Goal: Information Seeking & Learning: Check status

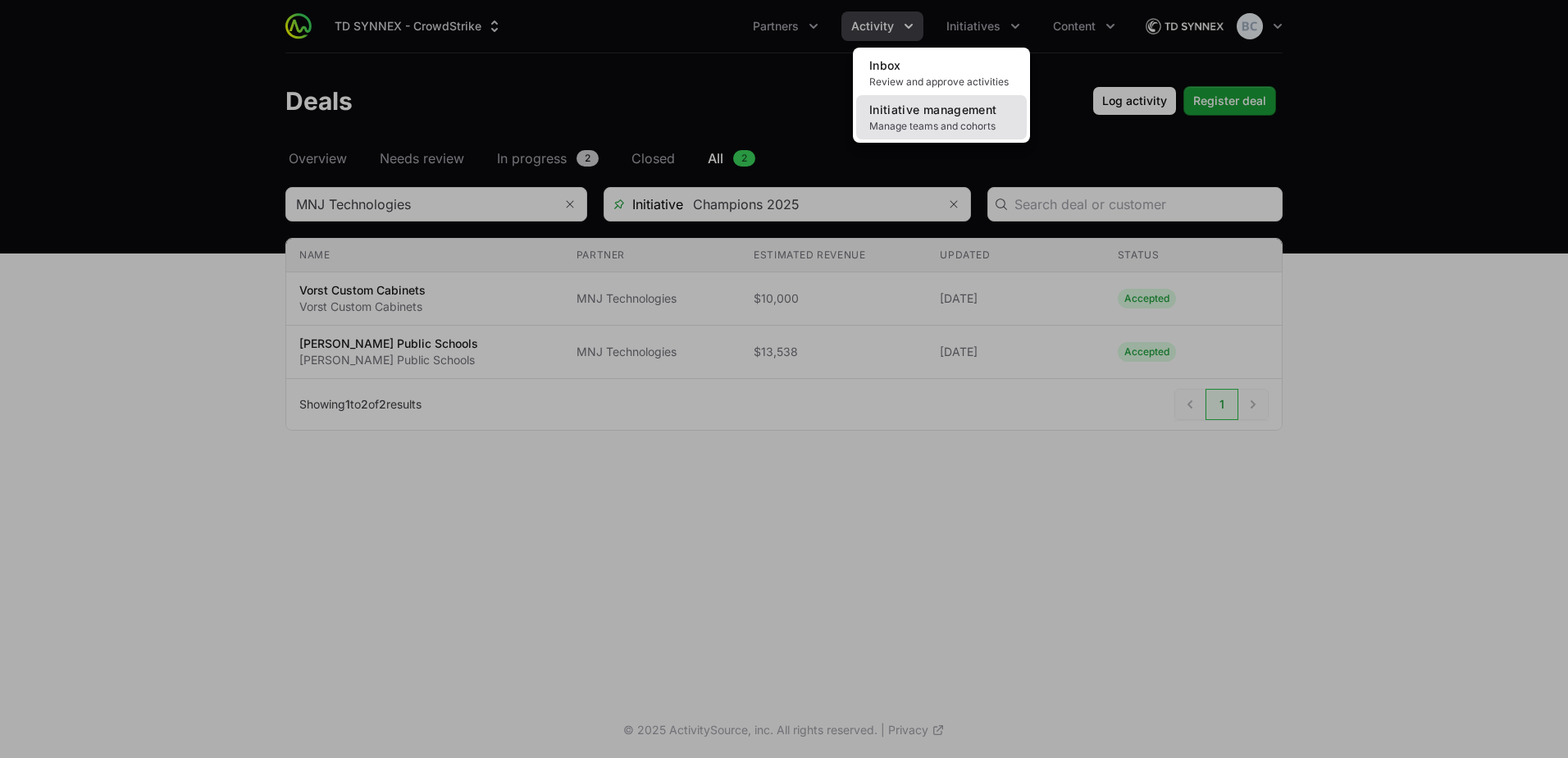
click at [943, 132] on span "Manage teams and cohorts" at bounding box center [941, 126] width 145 height 13
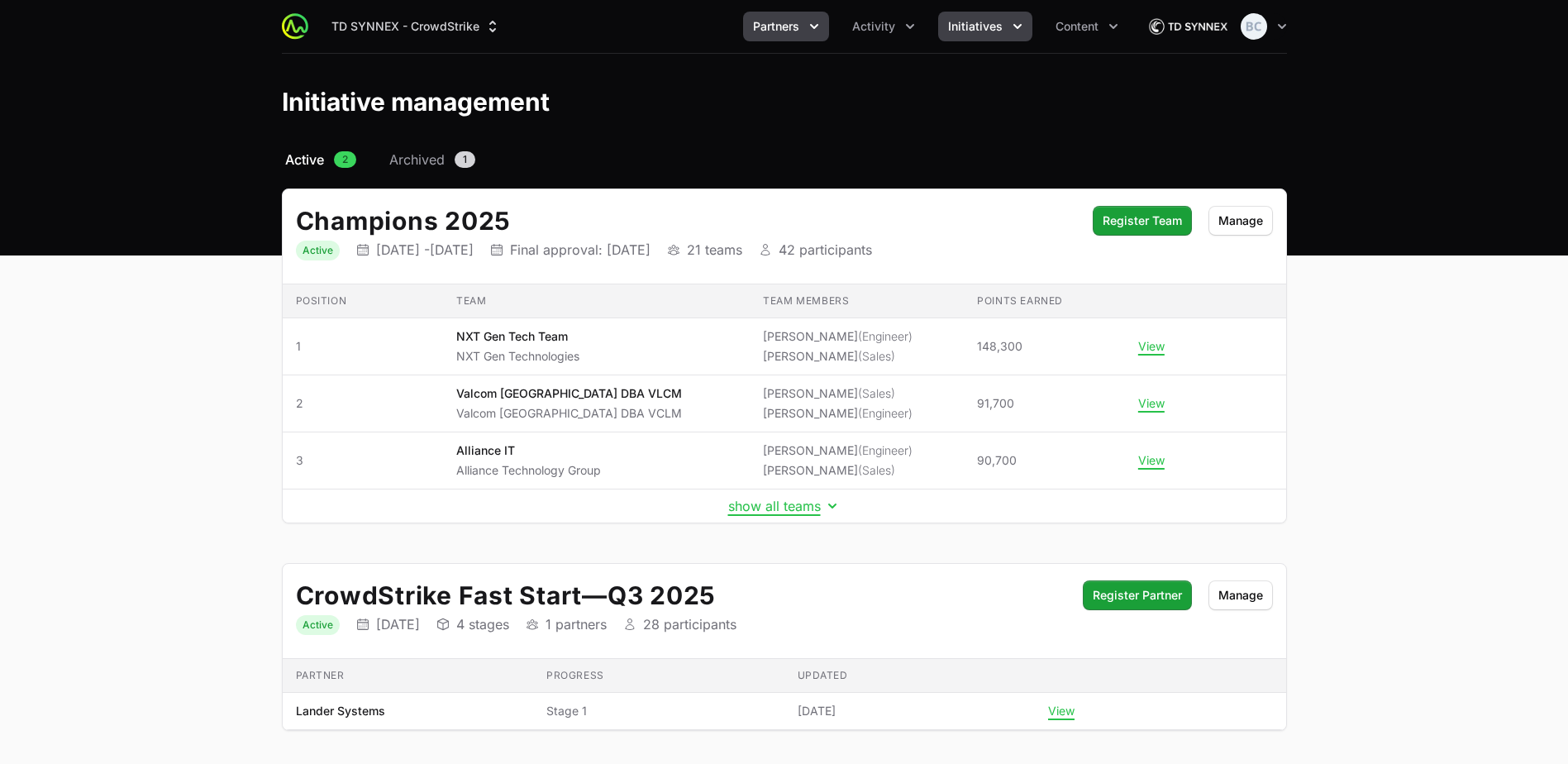
click at [803, 24] on button "Partners" at bounding box center [786, 26] width 86 height 30
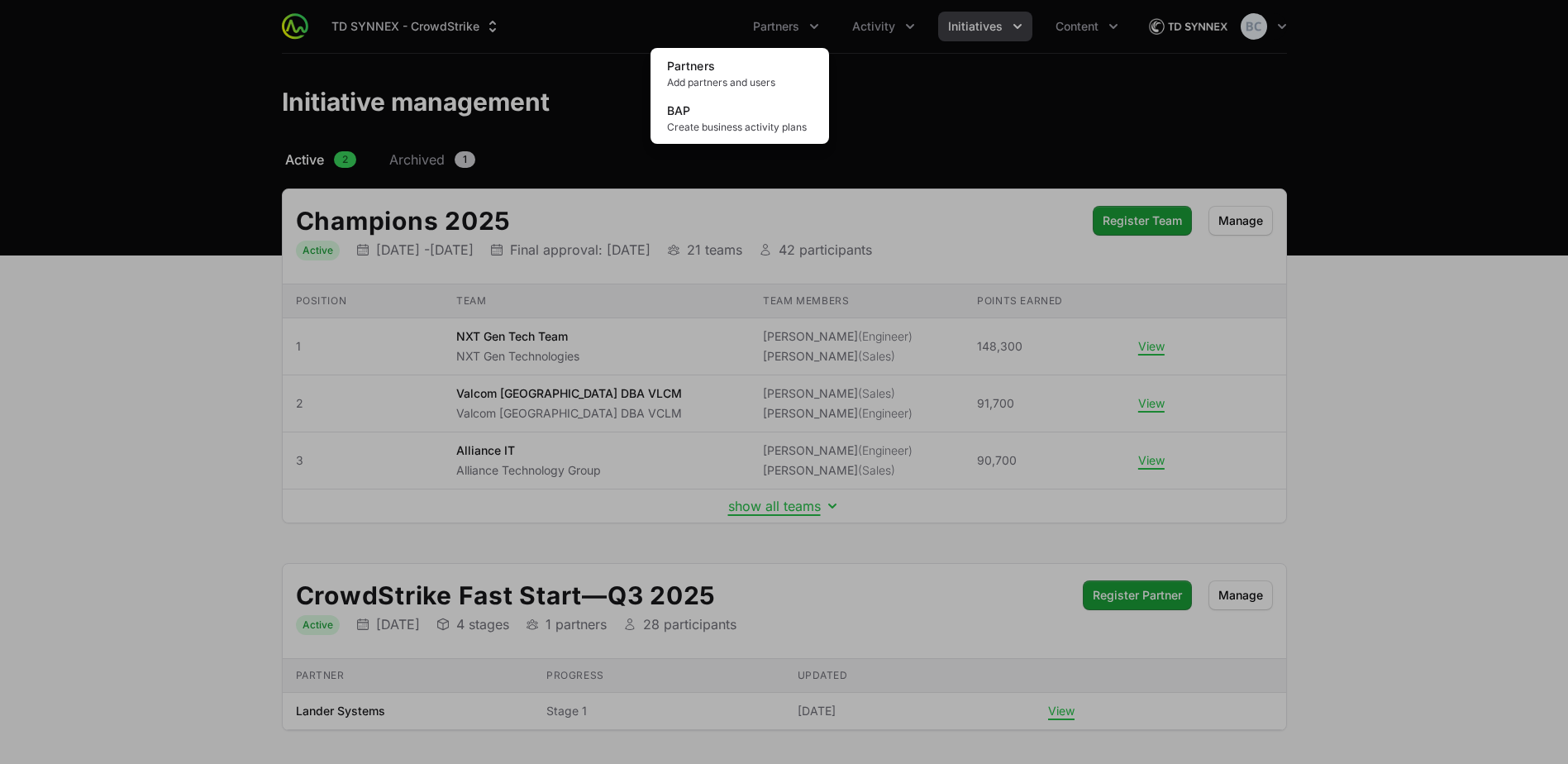
click at [879, 31] on div "Partners menu" at bounding box center [784, 382] width 1568 height 764
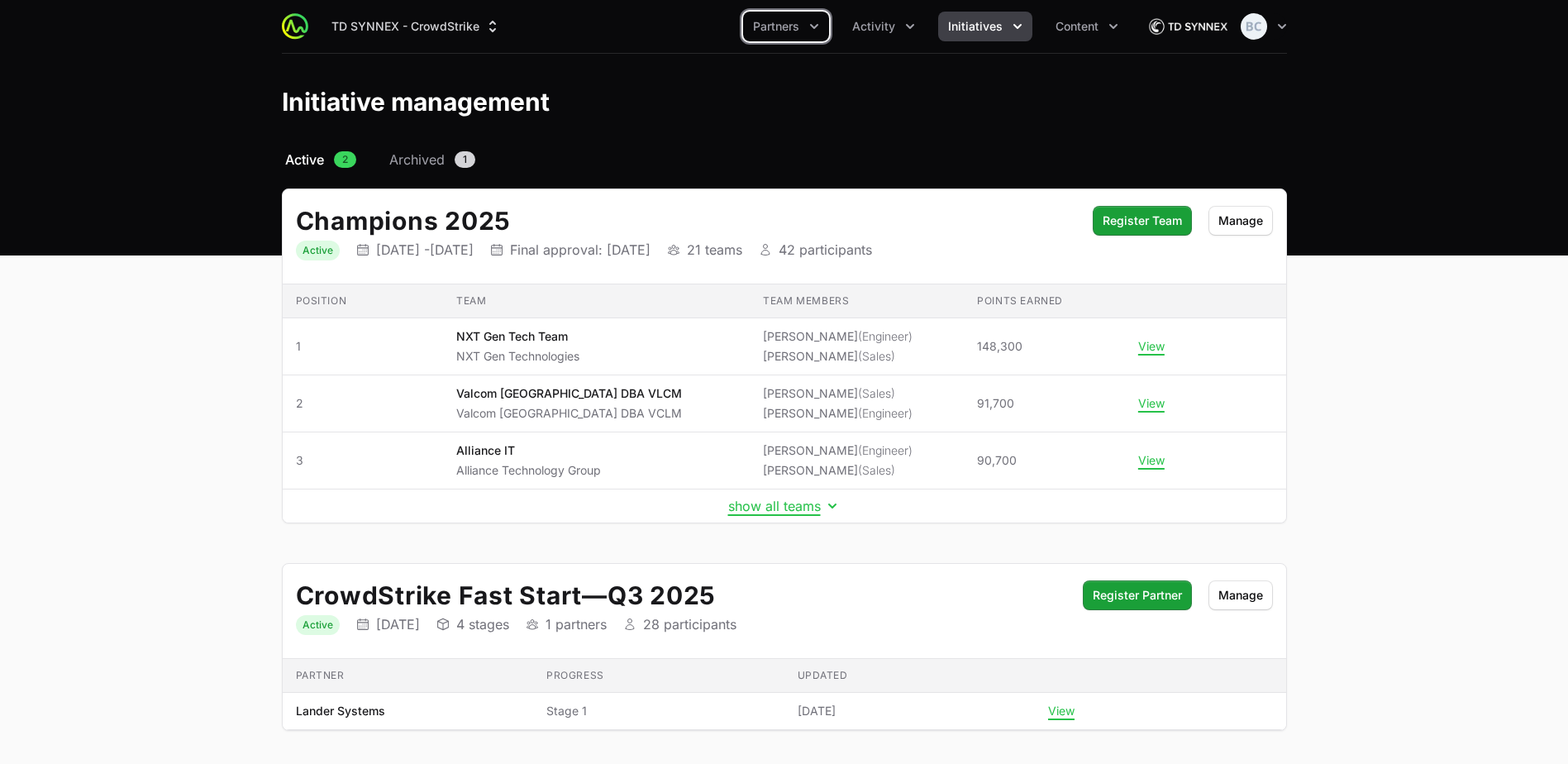
click at [879, 31] on span "Activity" at bounding box center [873, 26] width 43 height 17
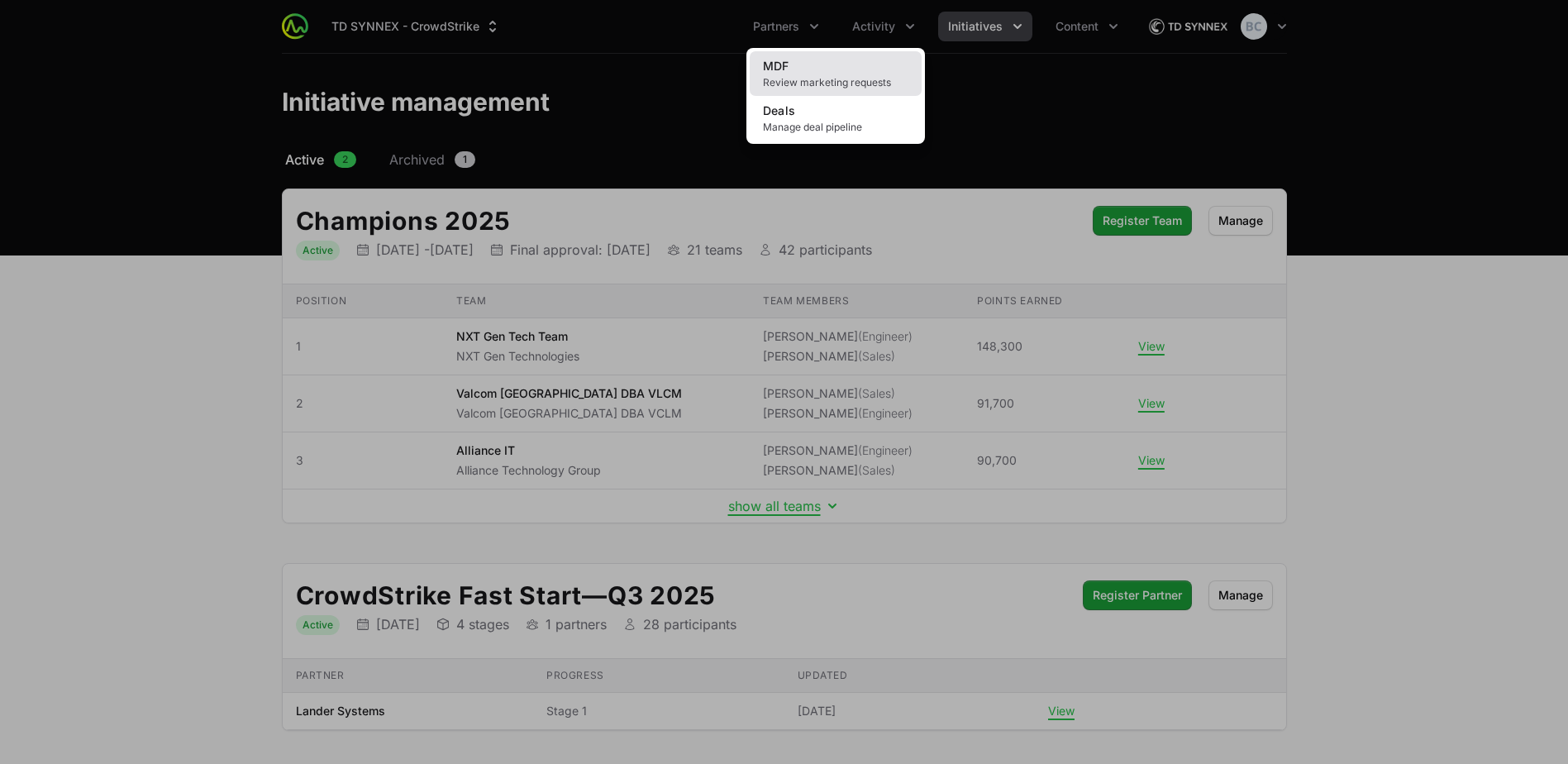
click at [829, 73] on link "MDF Review marketing requests" at bounding box center [836, 73] width 172 height 45
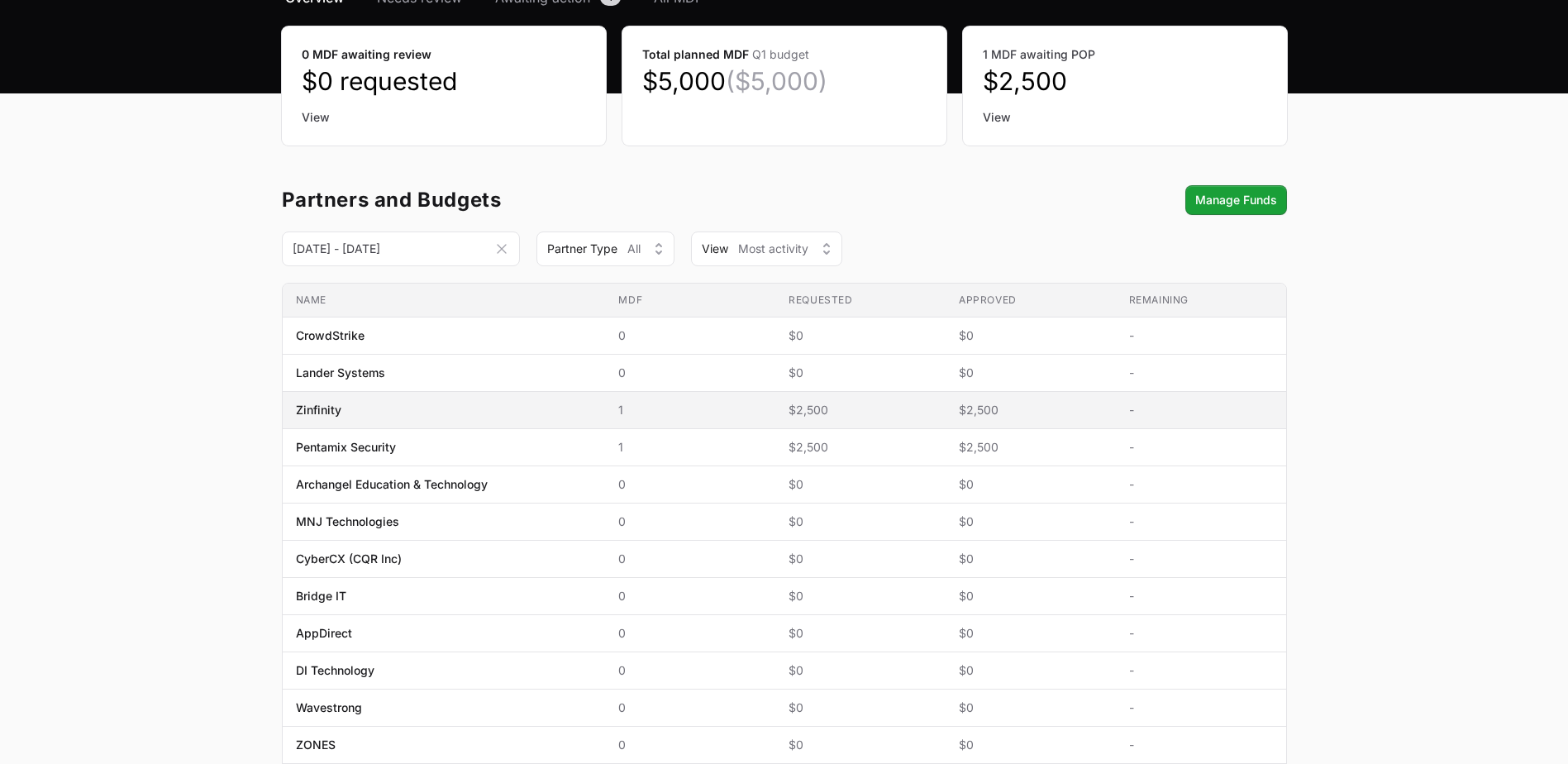
scroll to position [165, 0]
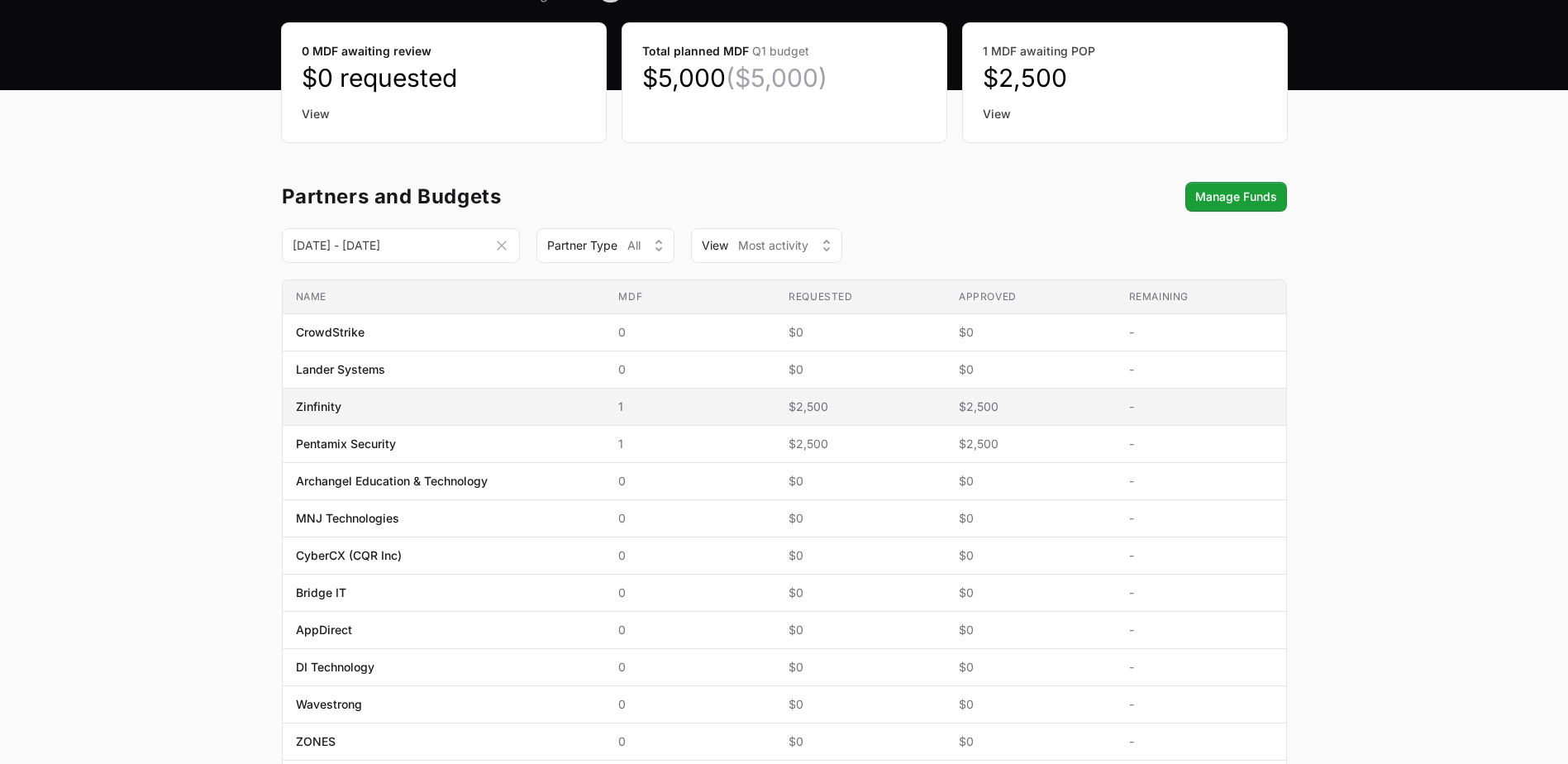
click at [471, 412] on span "Zinfinity" at bounding box center [444, 406] width 297 height 17
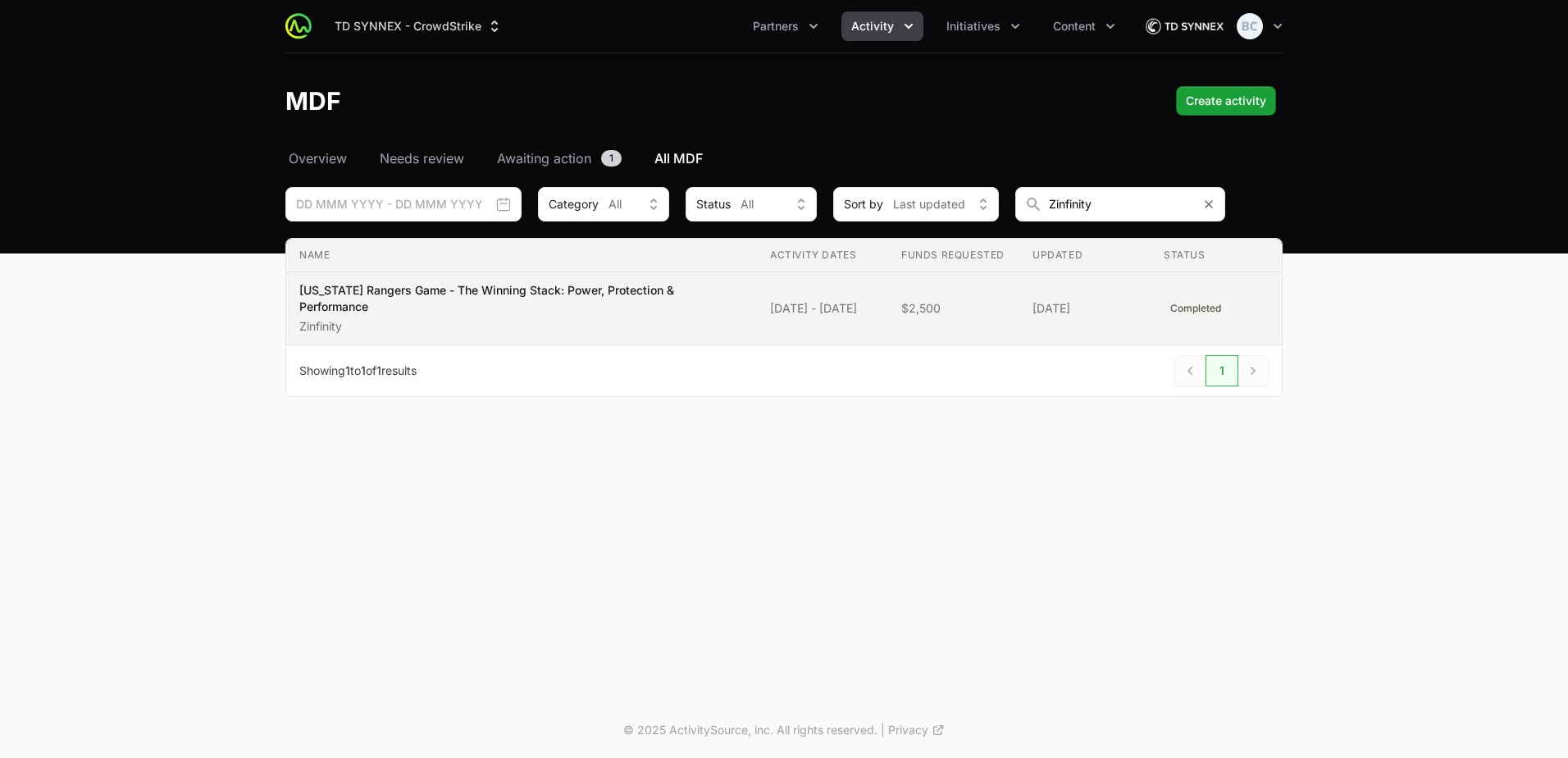
click at [604, 309] on p "[US_STATE] Rangers Game - The Winning Stack: Power, Protection & Performance" at bounding box center [521, 299] width 444 height 33
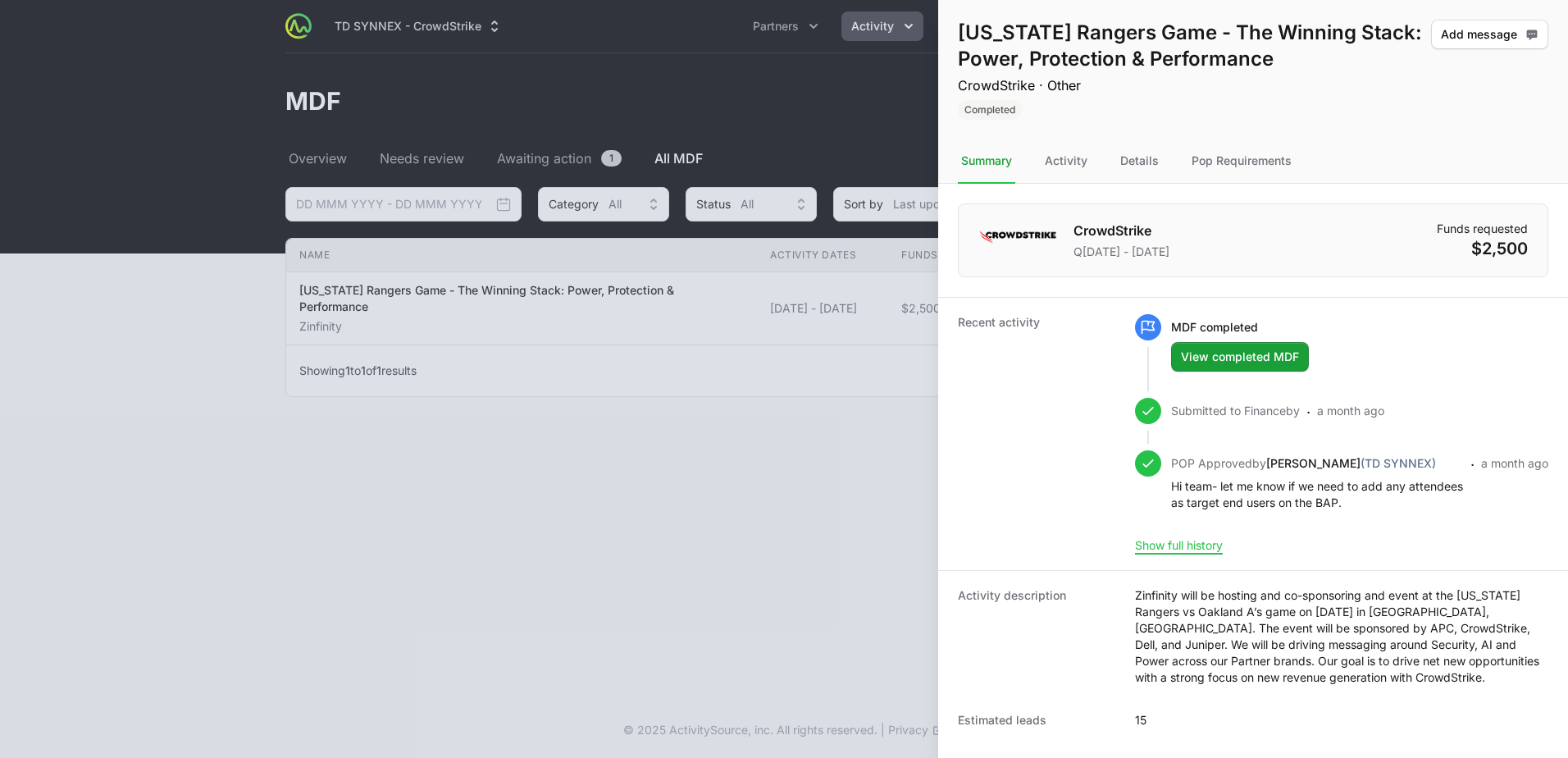
click at [1320, 155] on nav "Summary Activity Details Pop Requirements" at bounding box center [1252, 161] width 629 height 44
click at [1233, 164] on div "Pop Requirements" at bounding box center [1241, 161] width 106 height 44
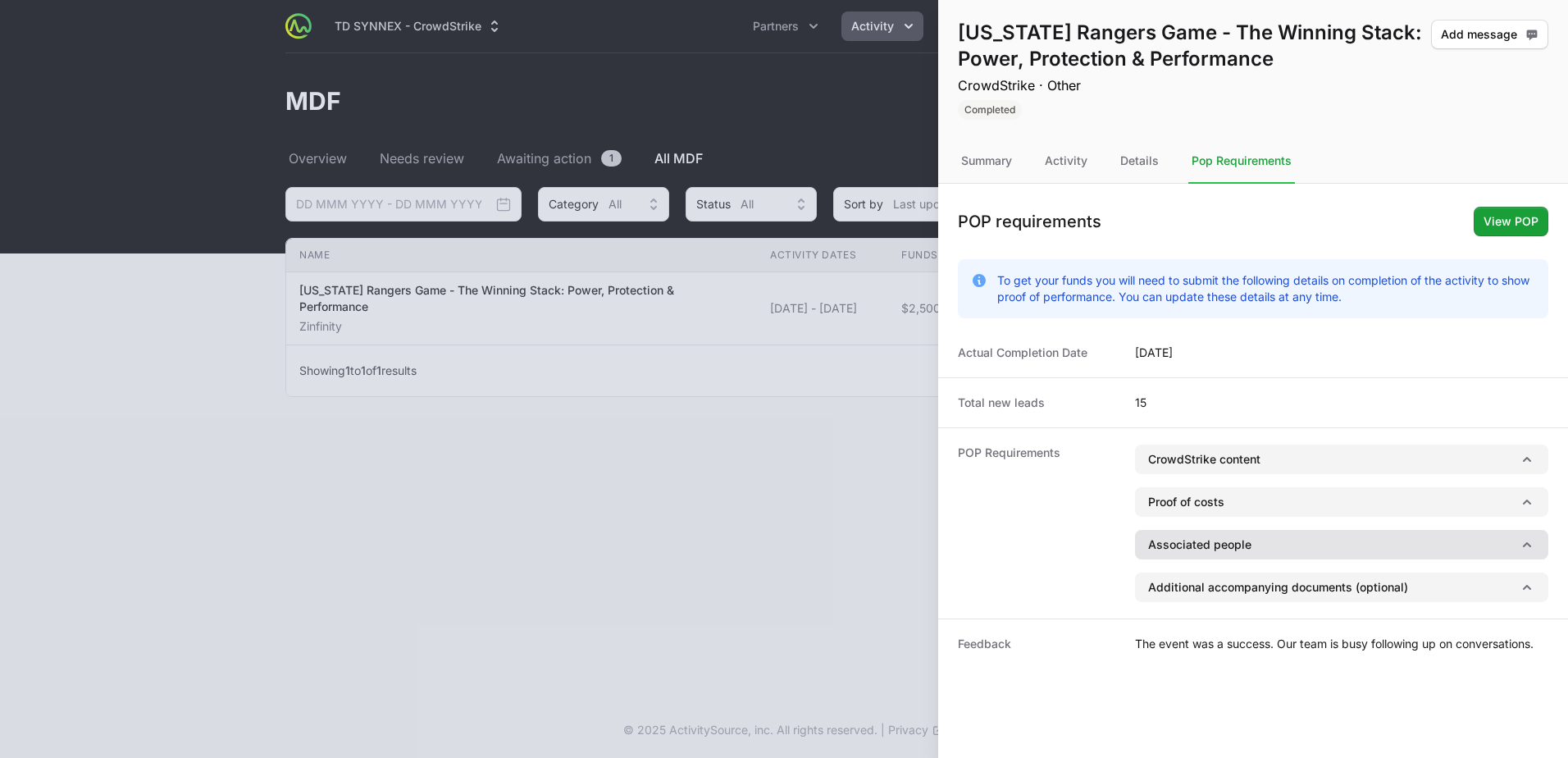
click at [1253, 549] on button "Associated people" at bounding box center [1341, 545] width 413 height 29
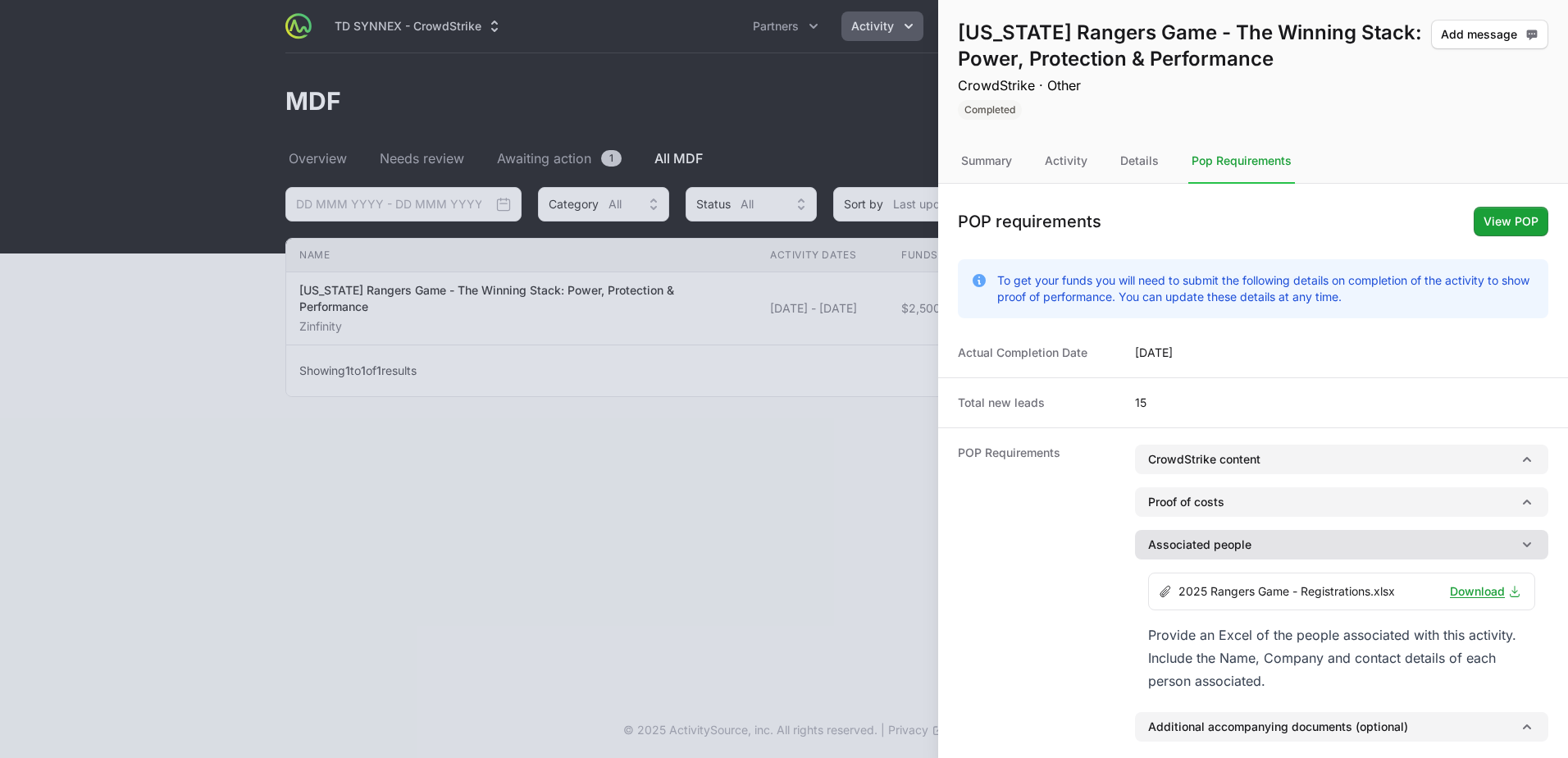
scroll to position [67, 0]
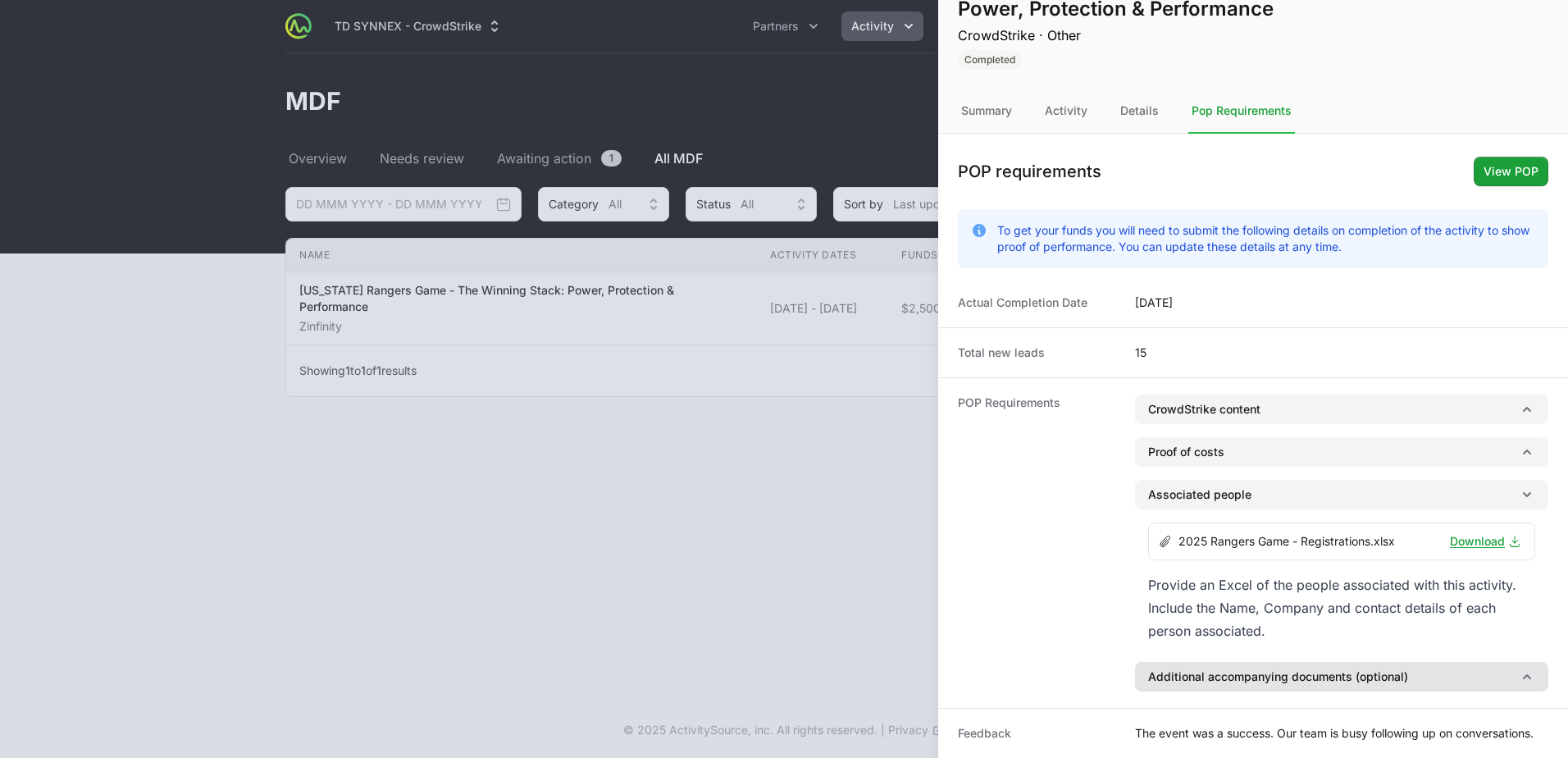
click at [1355, 663] on button "Additional accompanying documents (optional)" at bounding box center [1341, 677] width 413 height 29
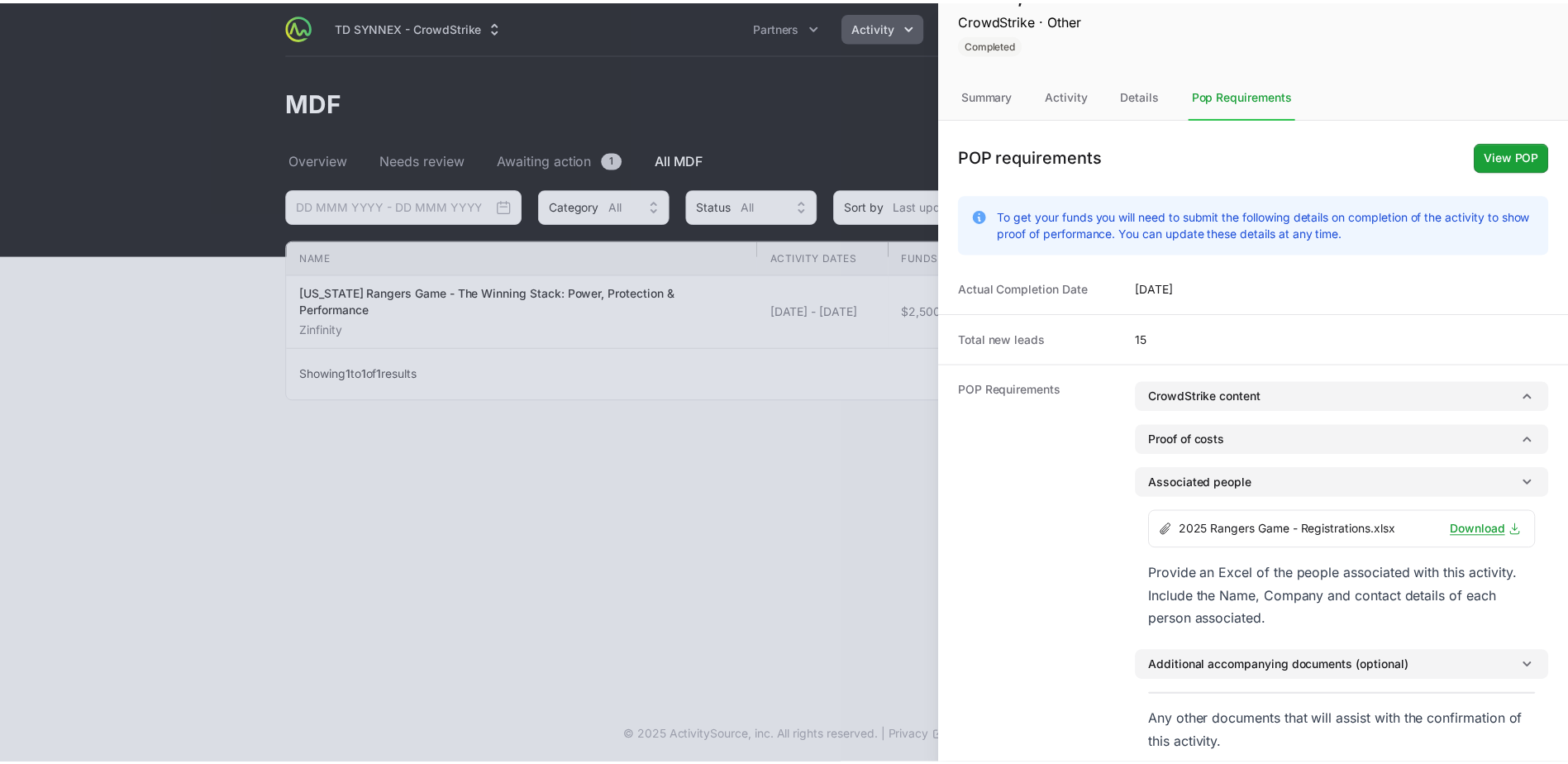
scroll to position [148, 0]
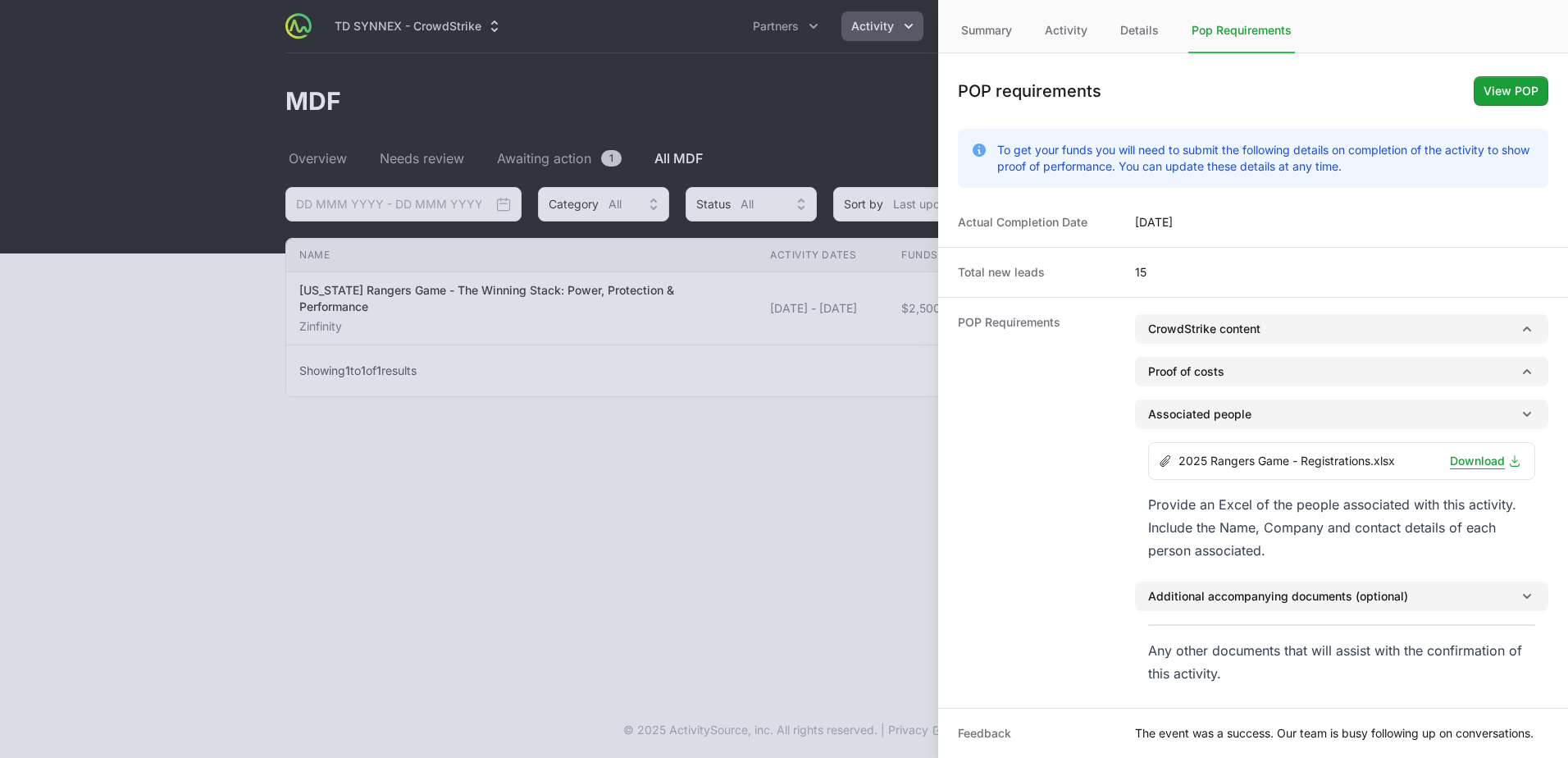
click at [1457, 453] on link "Download" at bounding box center [1485, 461] width 71 height 16
click at [847, 387] on div at bounding box center [784, 379] width 1568 height 758
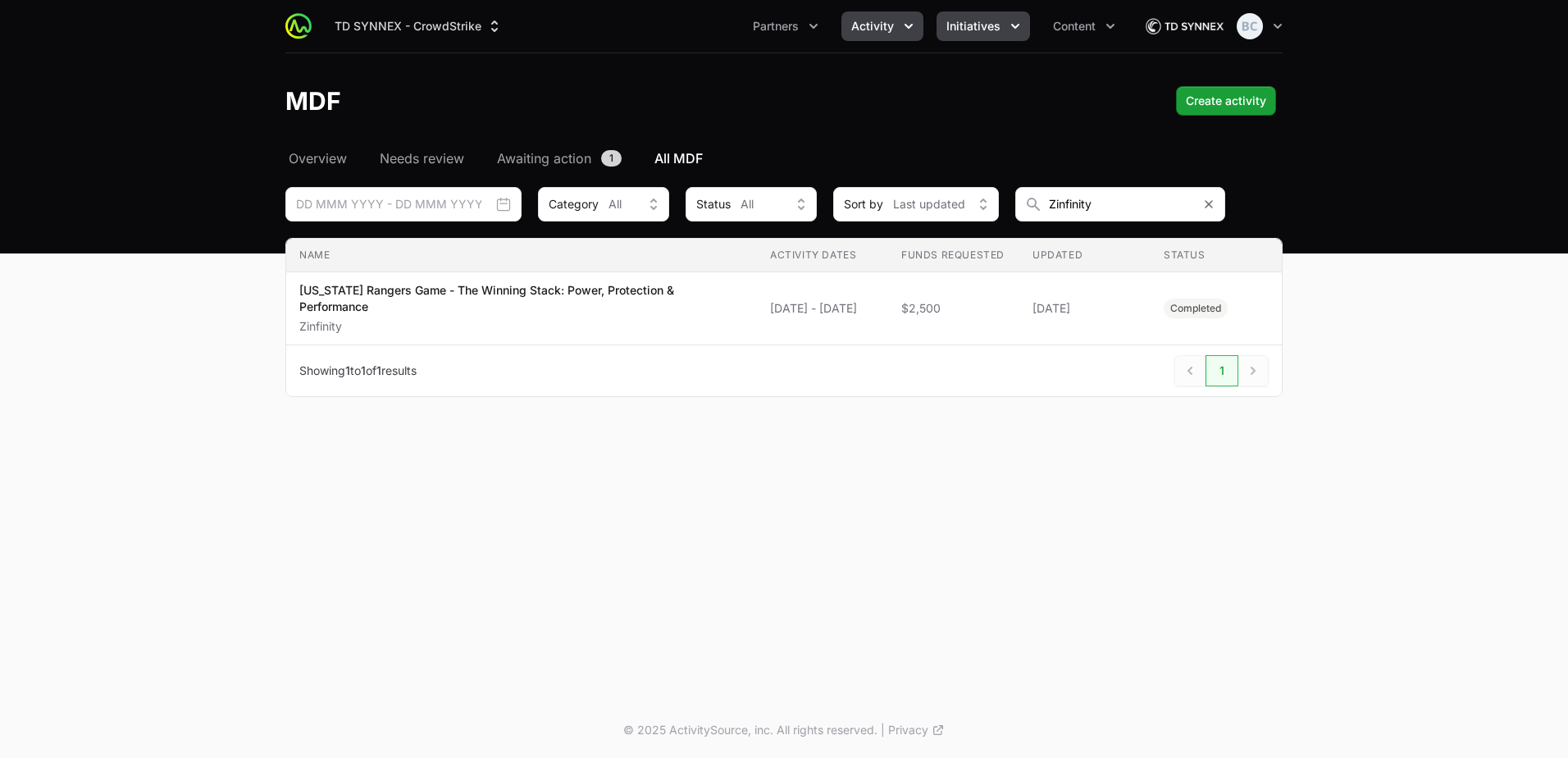
drag, startPoint x: 924, startPoint y: 18, endPoint x: 969, endPoint y: 21, distance: 45.1
click at [925, 18] on ul "Partners Activity Initiatives Content" at bounding box center [933, 26] width 382 height 29
click at [977, 21] on span "Initiatives" at bounding box center [973, 26] width 55 height 16
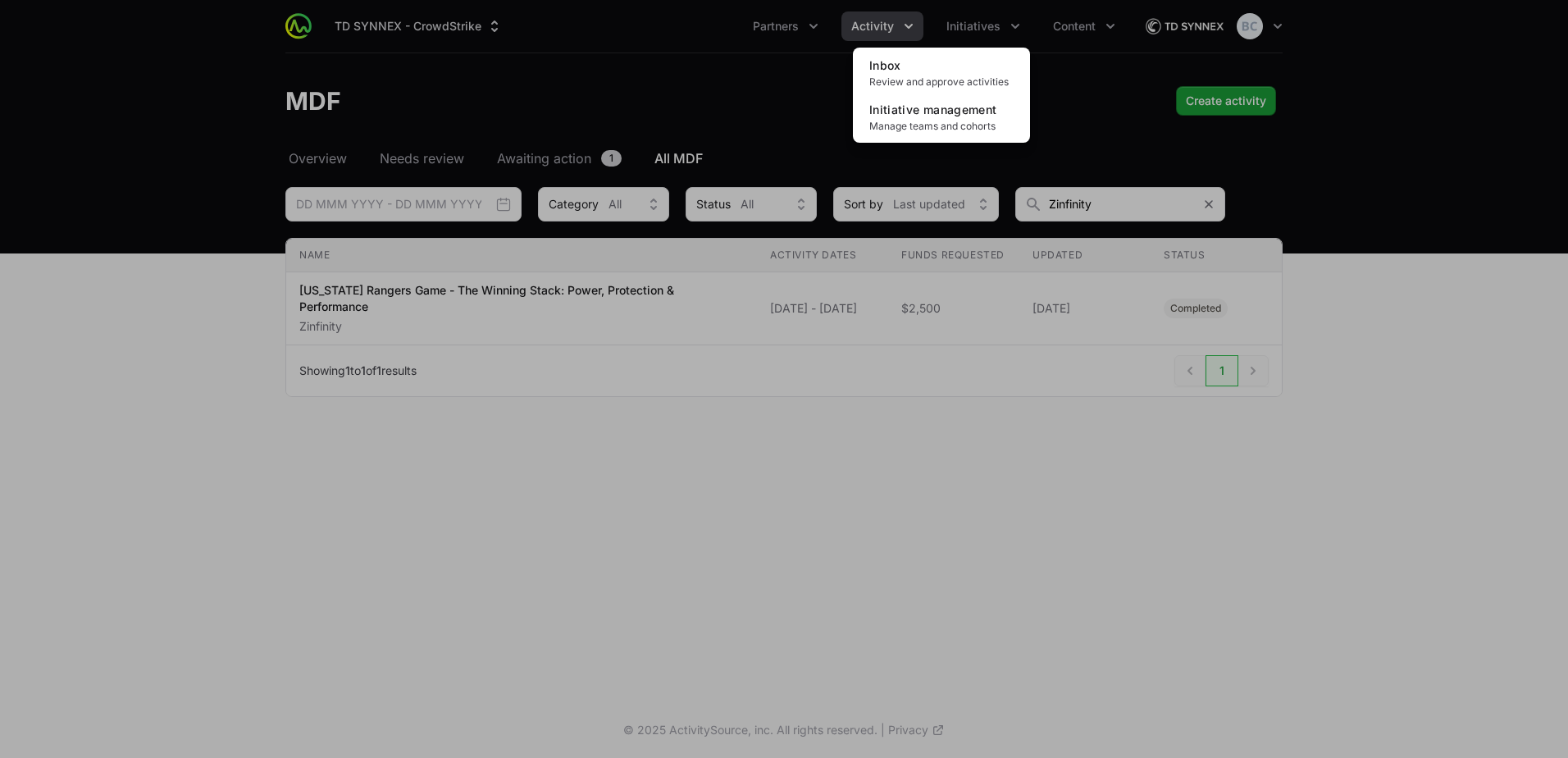
click at [908, 20] on div "Initiatives menu" at bounding box center [784, 379] width 1568 height 758
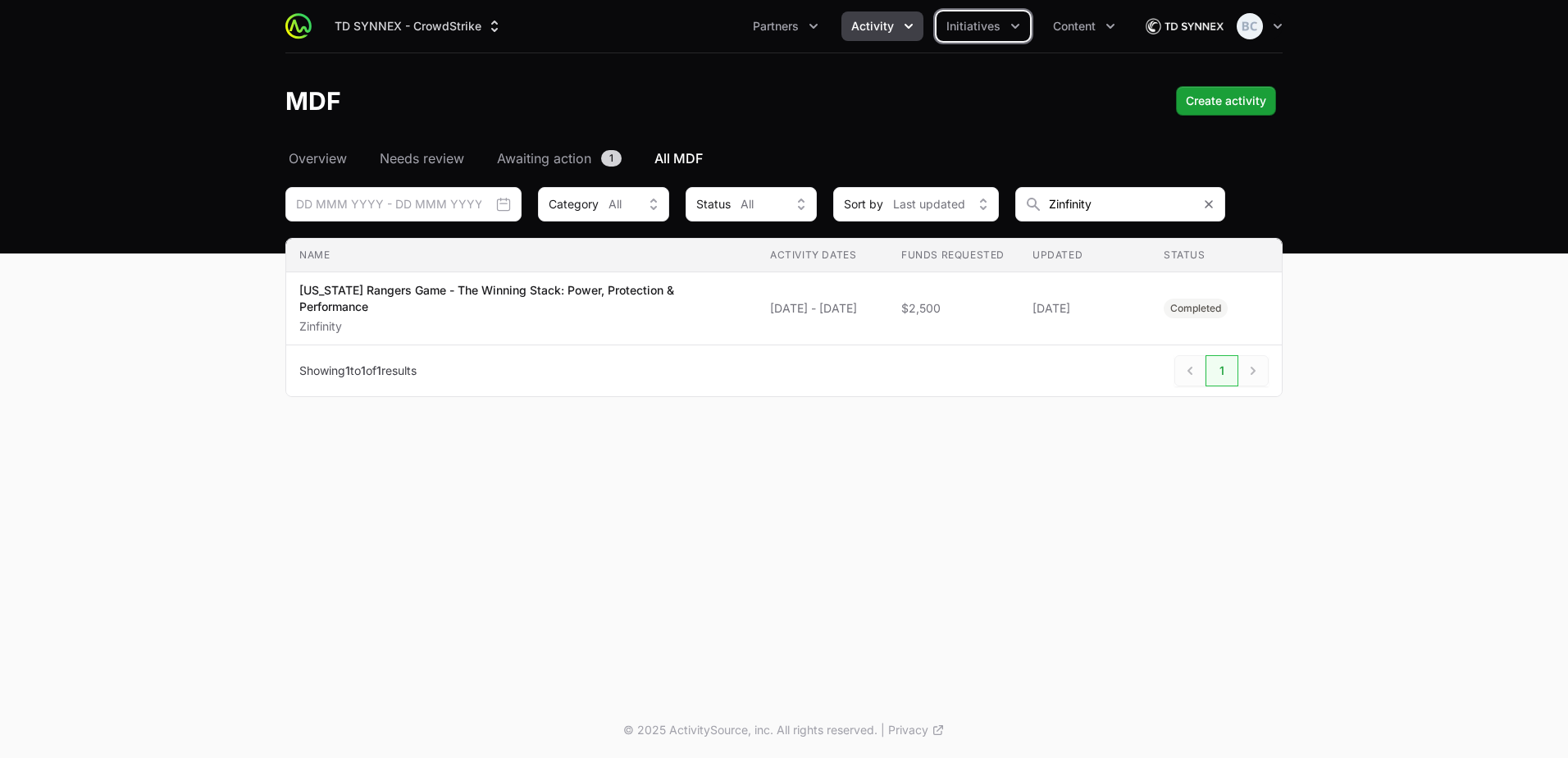
click at [903, 20] on icon "Activity menu" at bounding box center [908, 26] width 16 height 16
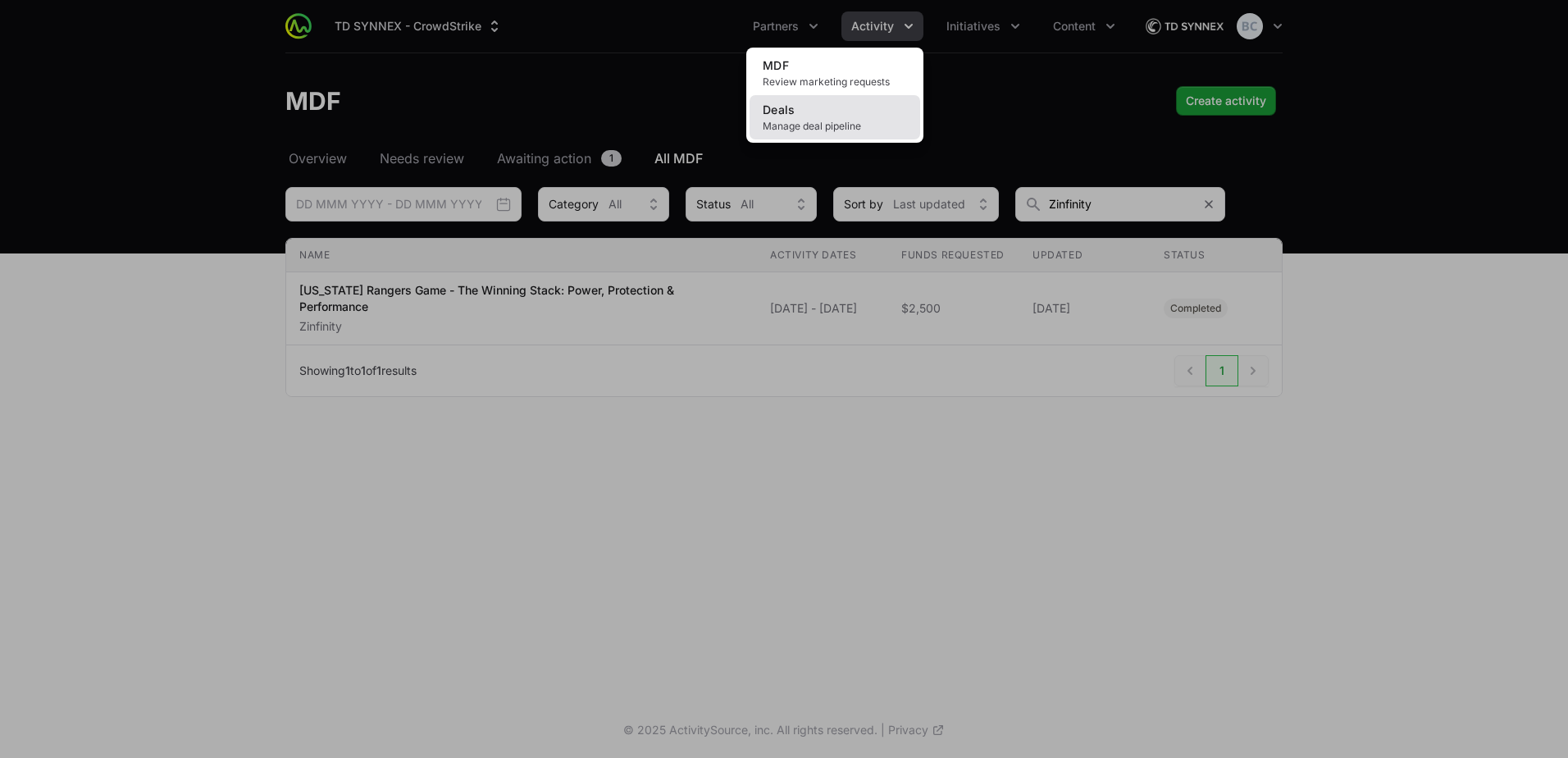
click at [827, 121] on span "Manage deal pipeline" at bounding box center [835, 126] width 145 height 13
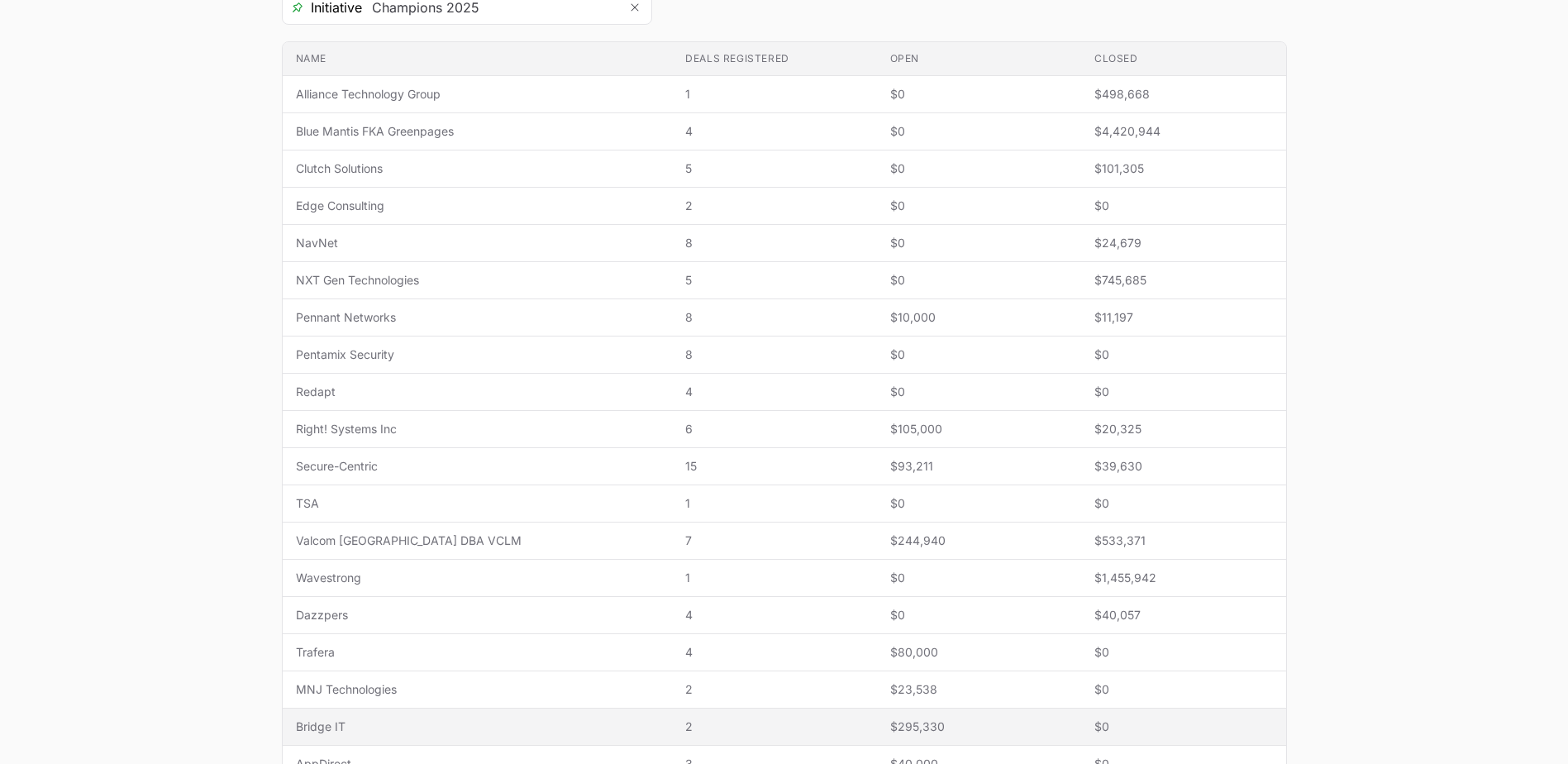
scroll to position [541, 0]
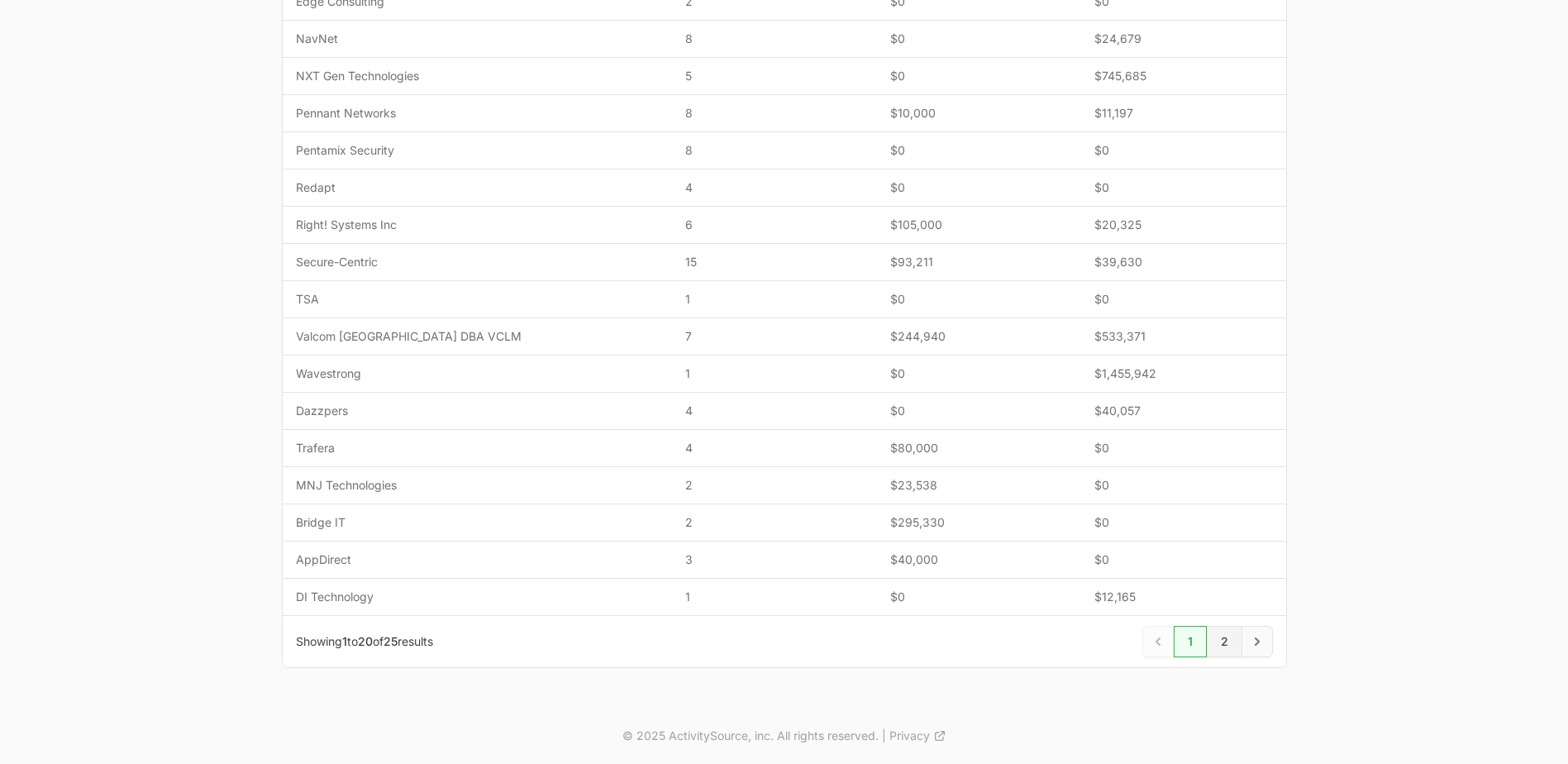
click at [1214, 638] on link "2" at bounding box center [1225, 642] width 36 height 31
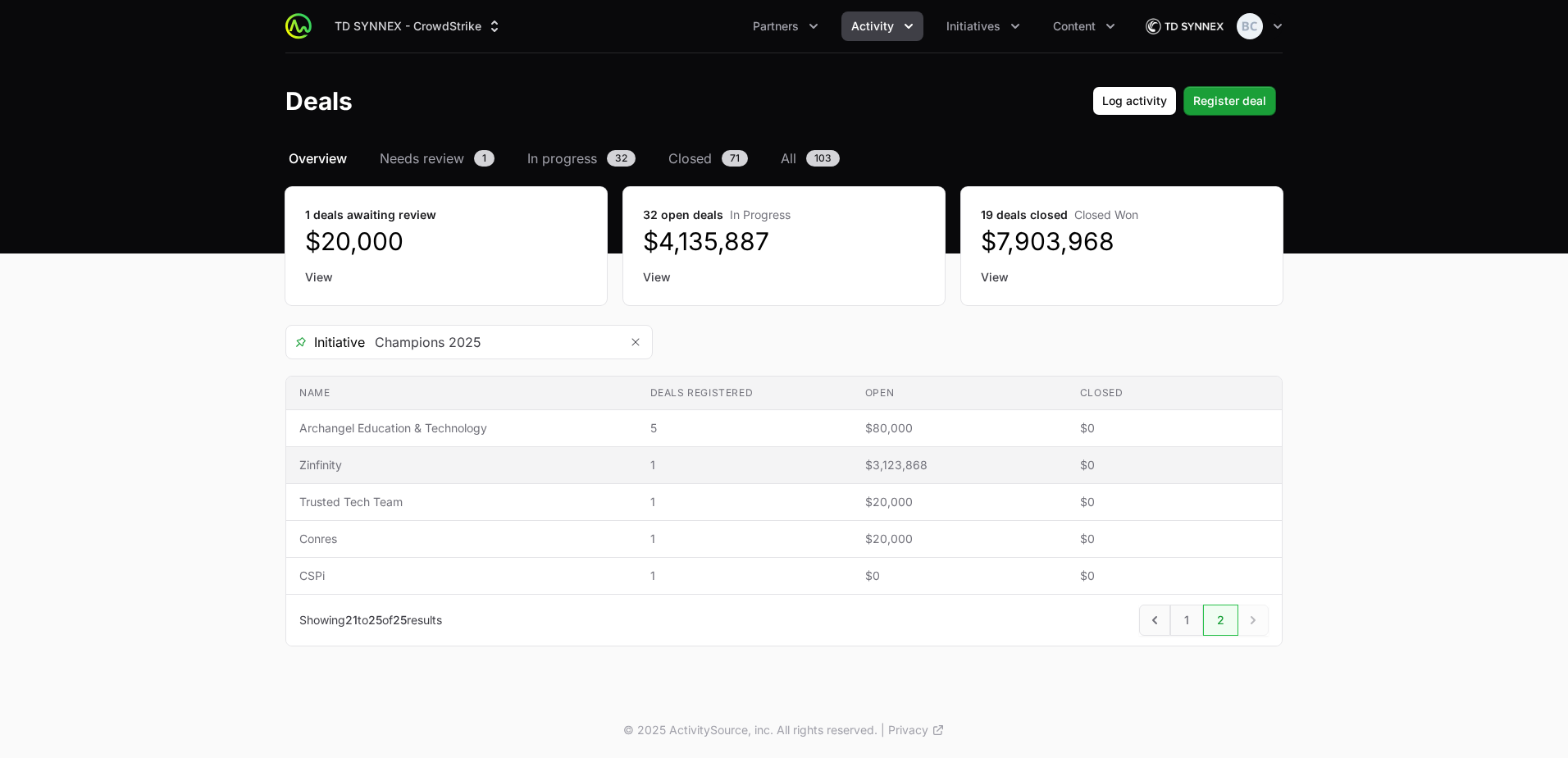
click at [484, 472] on span "Zinfinity" at bounding box center [461, 464] width 325 height 16
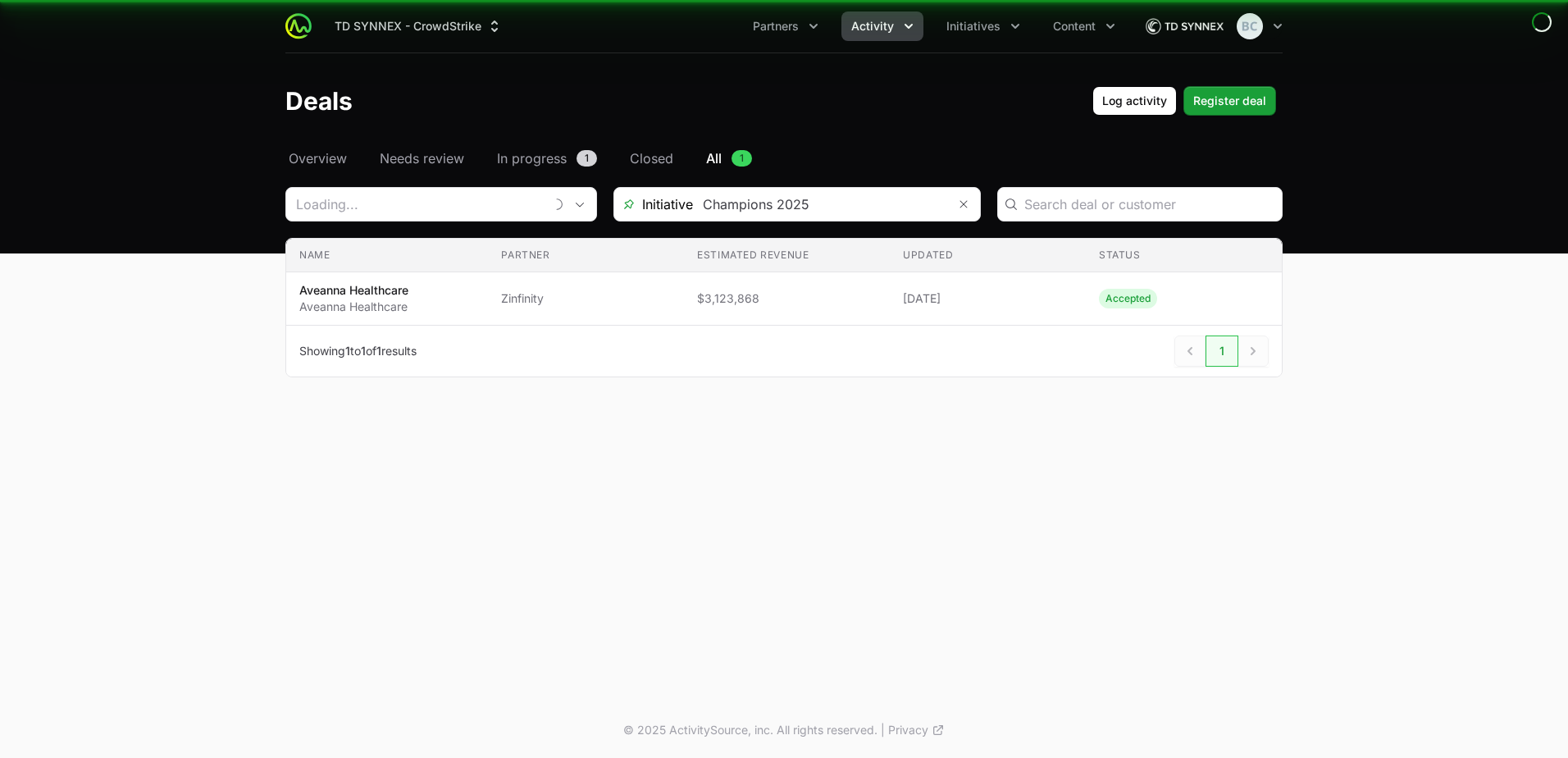
type input "Zinfinity"
